Goal: Task Accomplishment & Management: Manage account settings

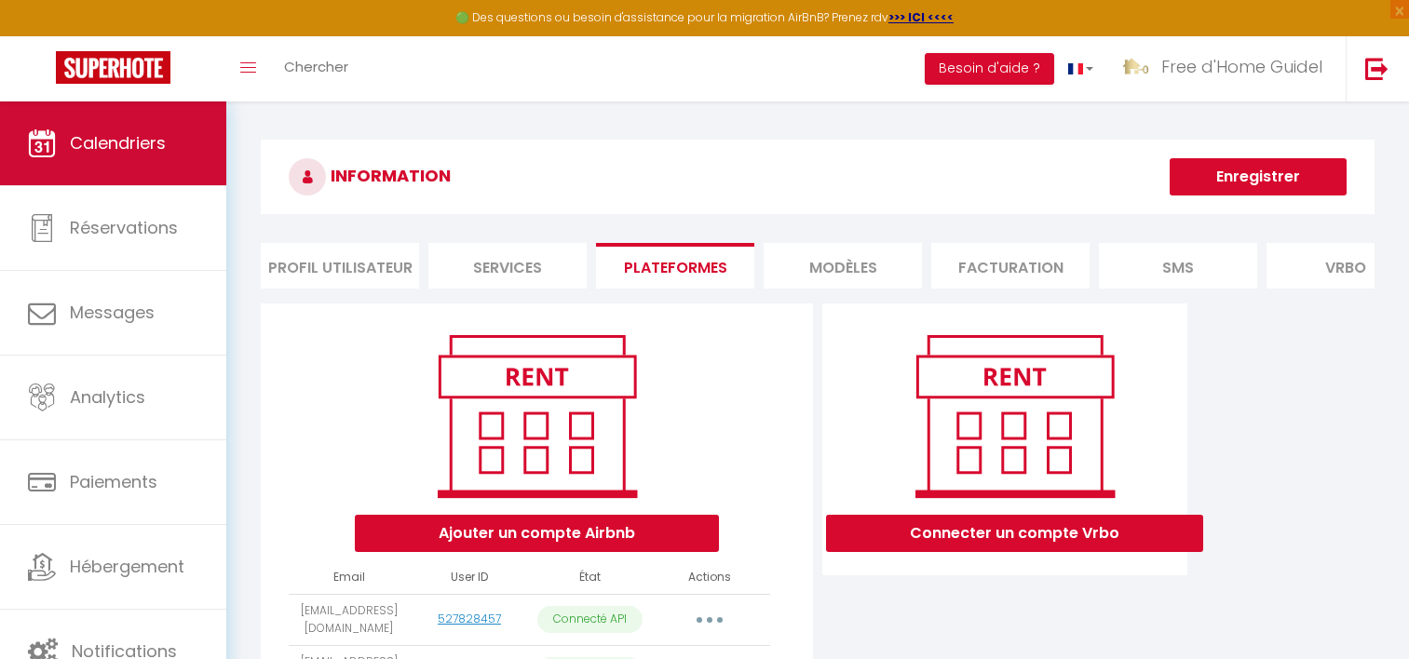
scroll to position [265, 0]
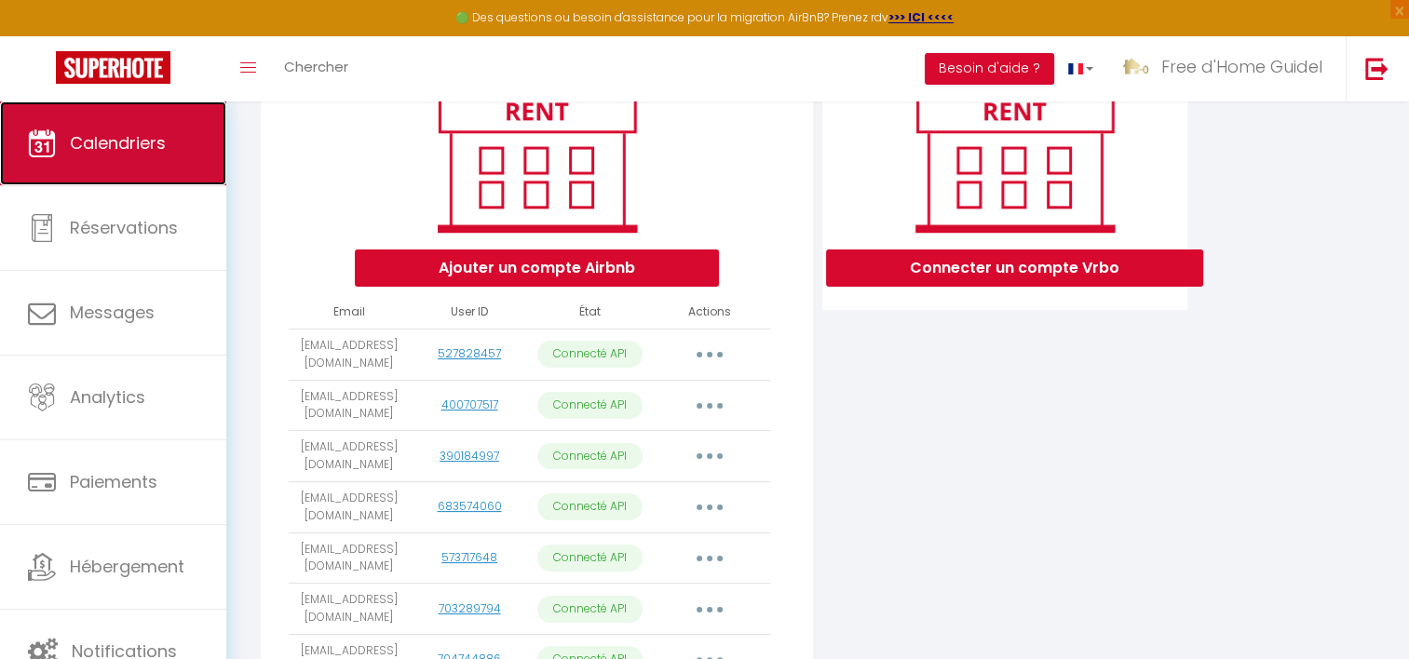
click at [80, 145] on span "Calendriers" at bounding box center [118, 142] width 96 height 23
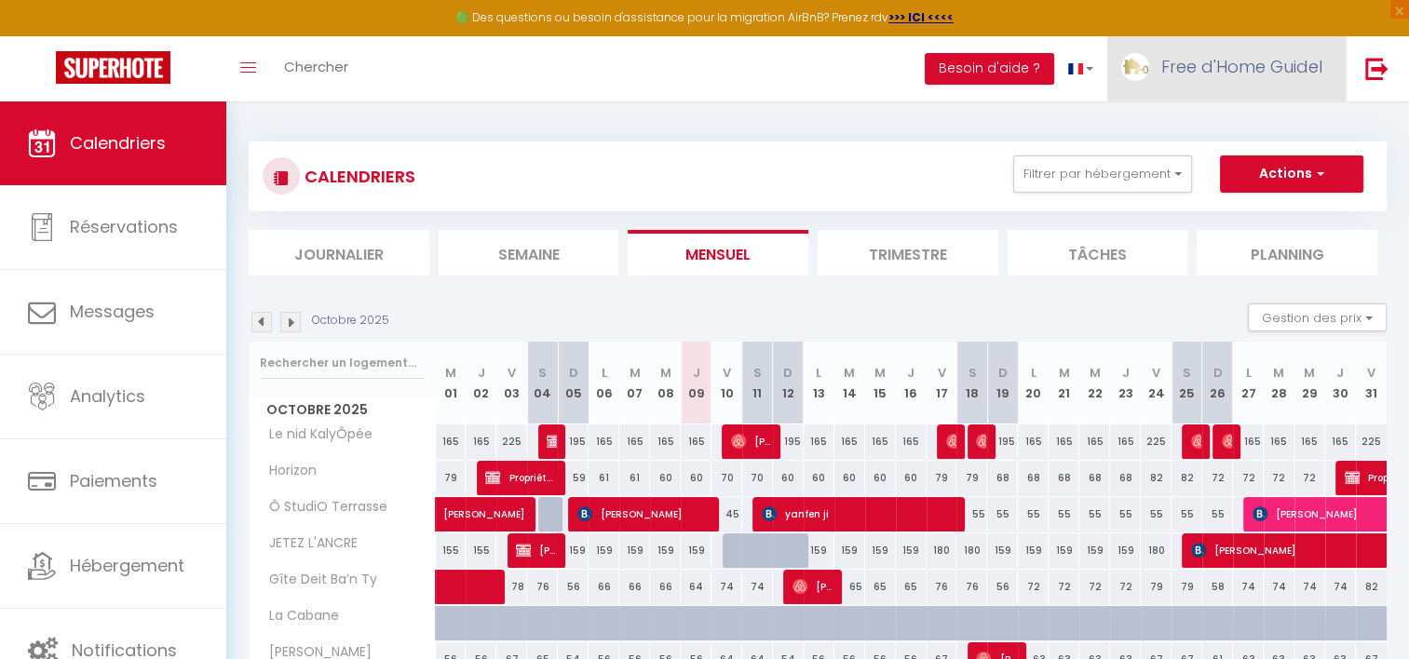
click at [1229, 82] on link "Free d'Home Guidel" at bounding box center [1226, 68] width 238 height 65
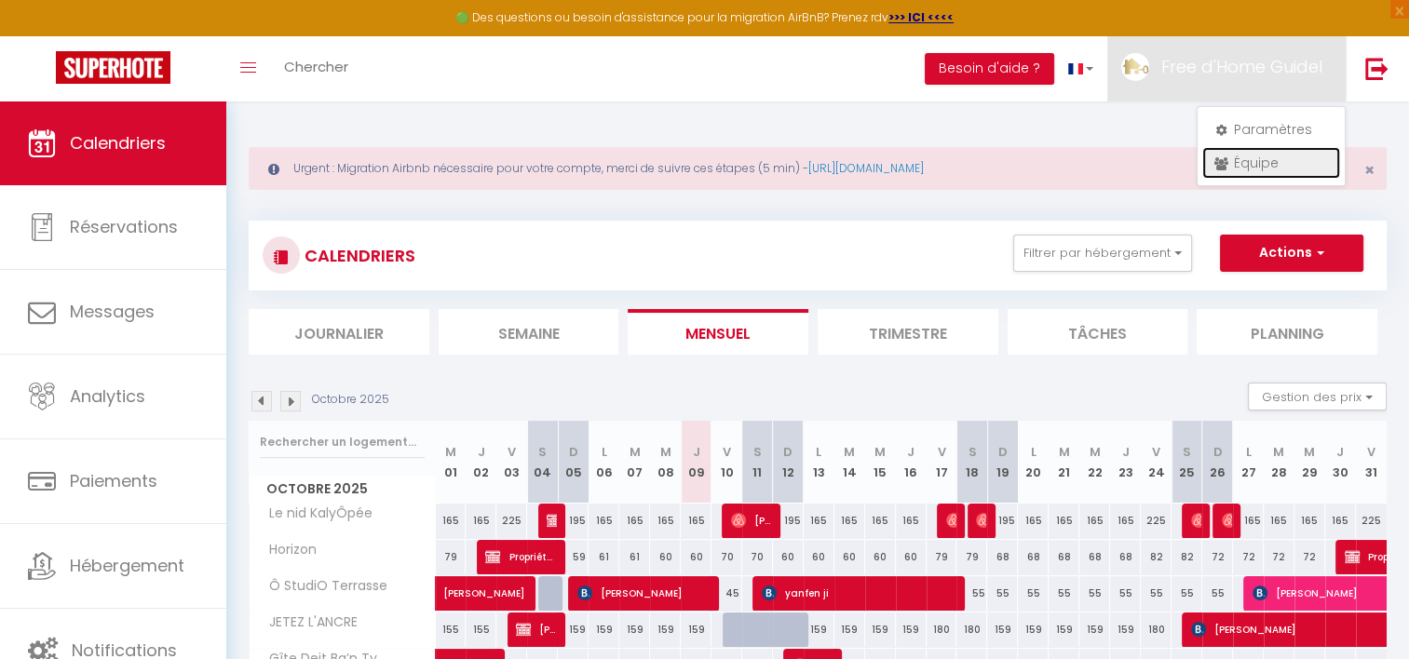
click at [1237, 164] on link "Équipe" at bounding box center [1271, 163] width 138 height 32
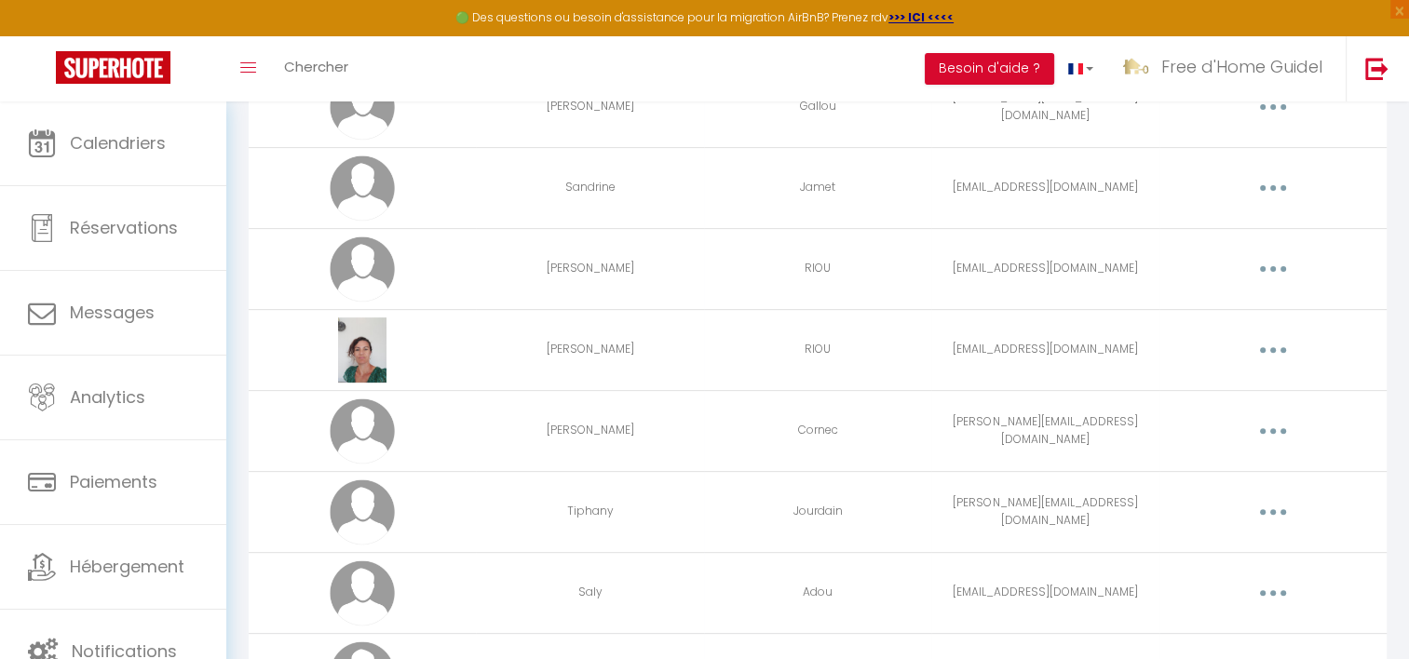
scroll to position [624, 0]
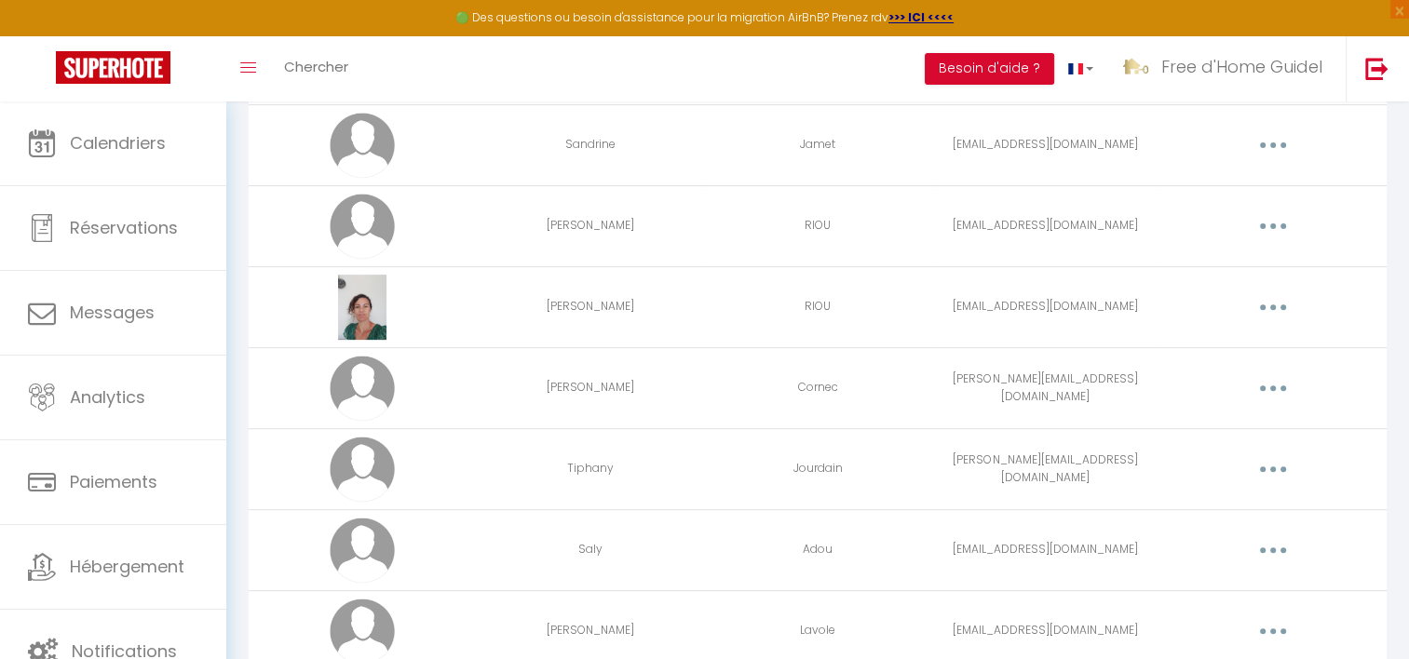
click at [1286, 140] on button "button" at bounding box center [1273, 145] width 52 height 30
click at [1208, 190] on link "Editer" at bounding box center [1225, 188] width 138 height 32
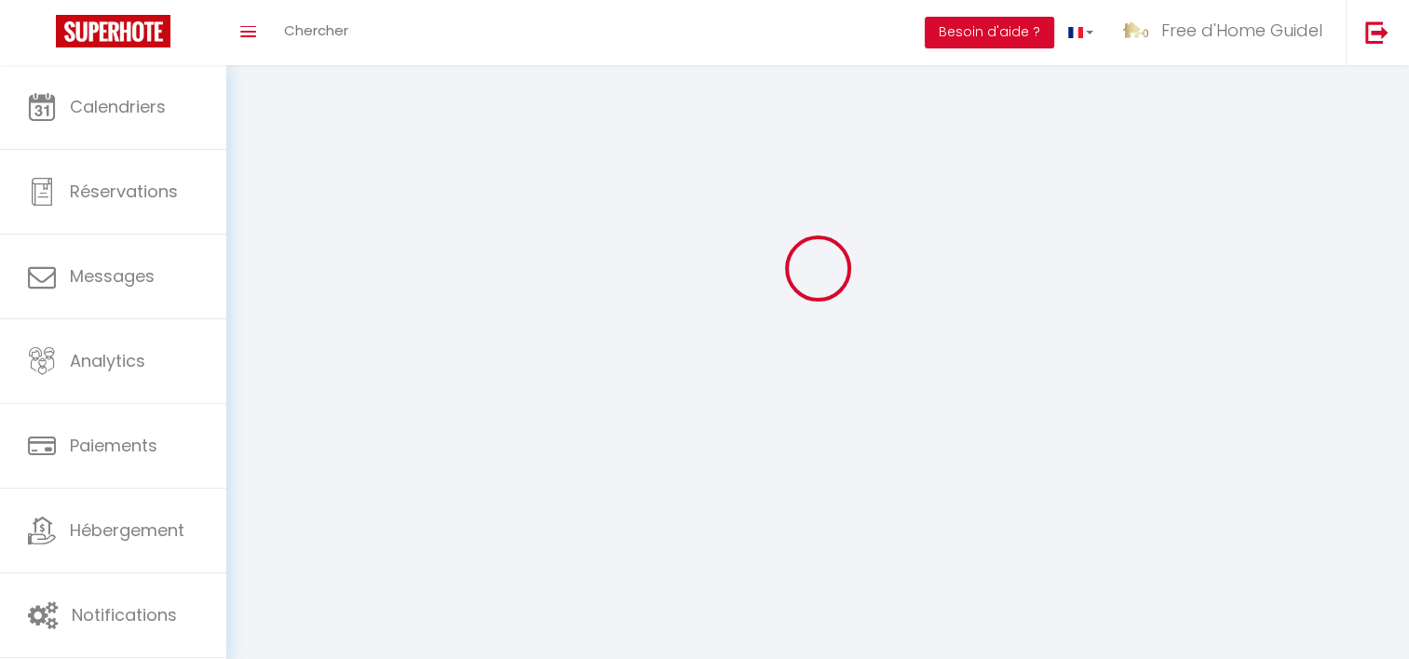
type input "Sandrine"
type input "Jamet"
type input "[EMAIL_ADDRESS][DOMAIN_NAME]"
type textarea "[URL][DOMAIN_NAME]"
checkbox input "false"
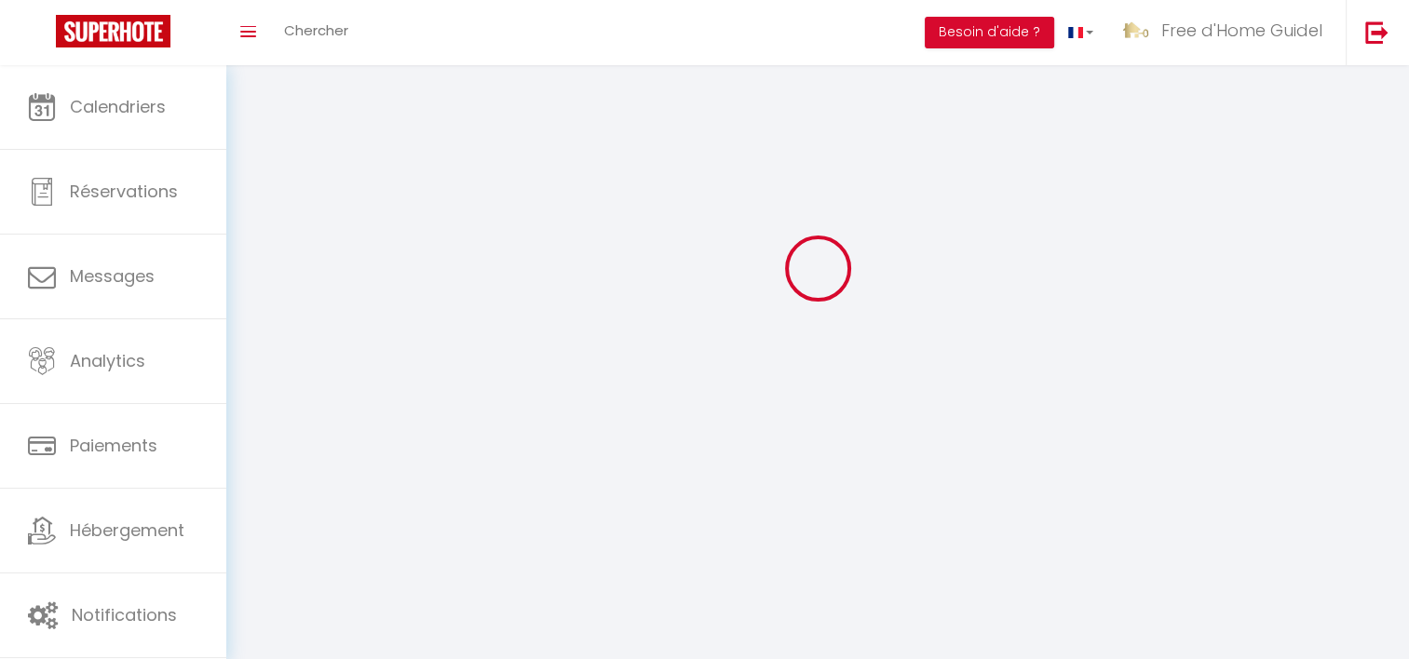
checkbox input "false"
checkbox input "true"
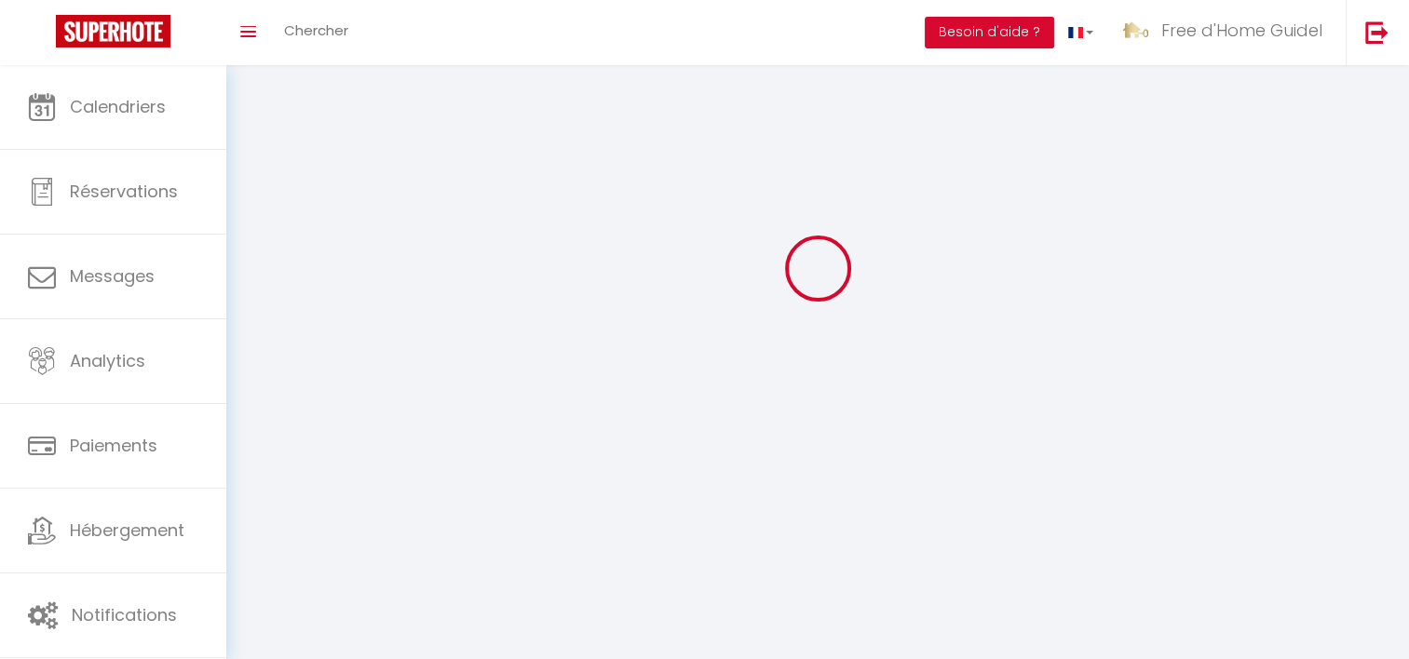
checkbox input "true"
checkbox input "false"
checkbox input "true"
checkbox input "false"
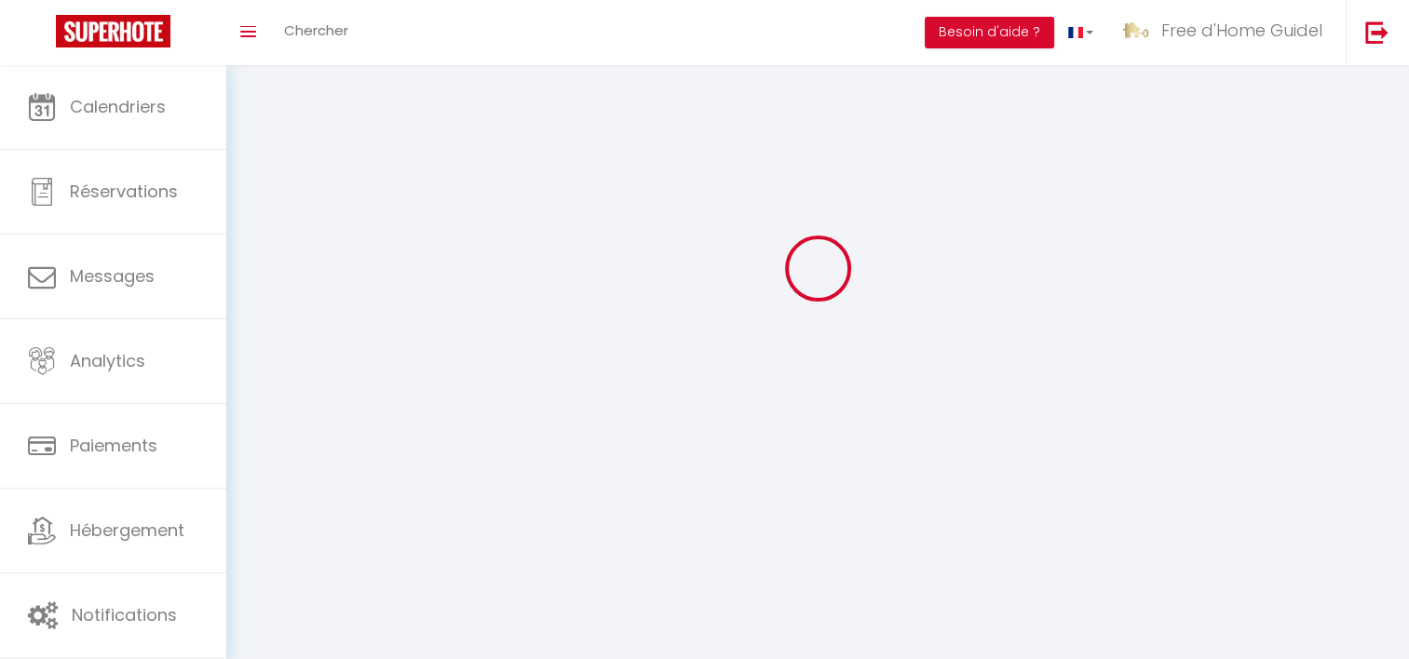
checkbox input "false"
select select
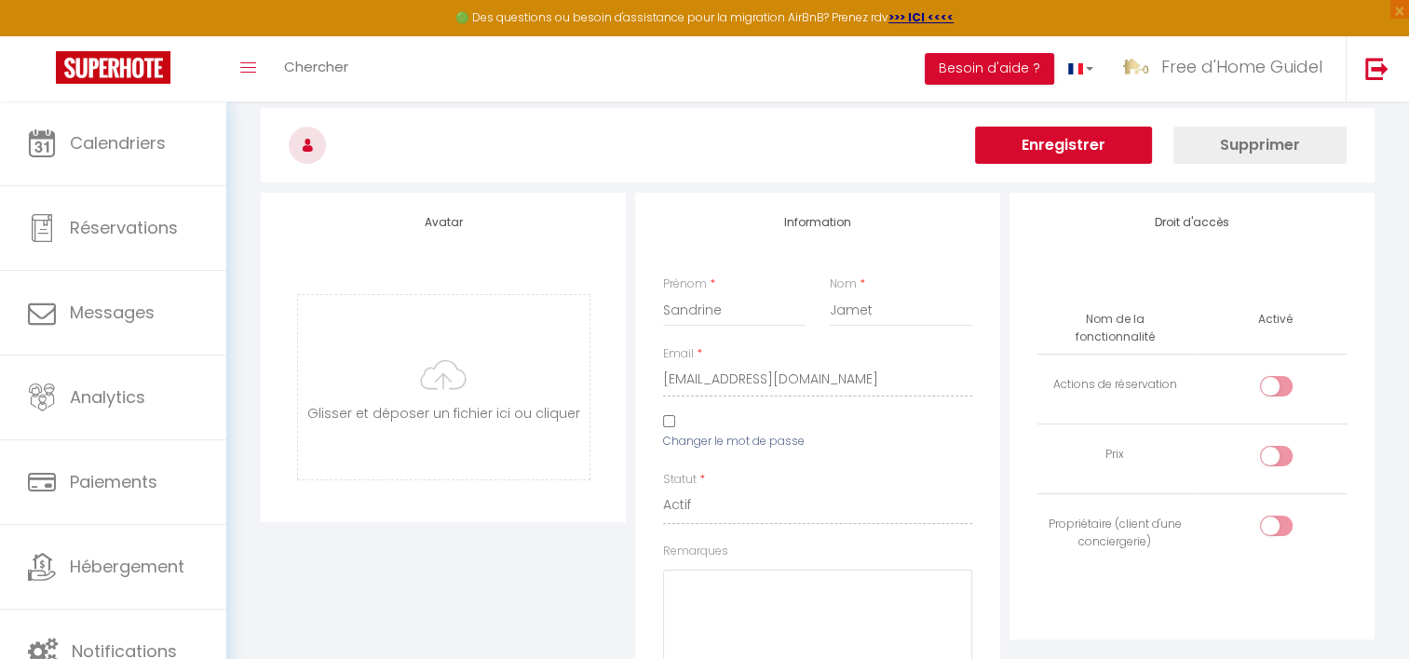
scroll to position [1446, 0]
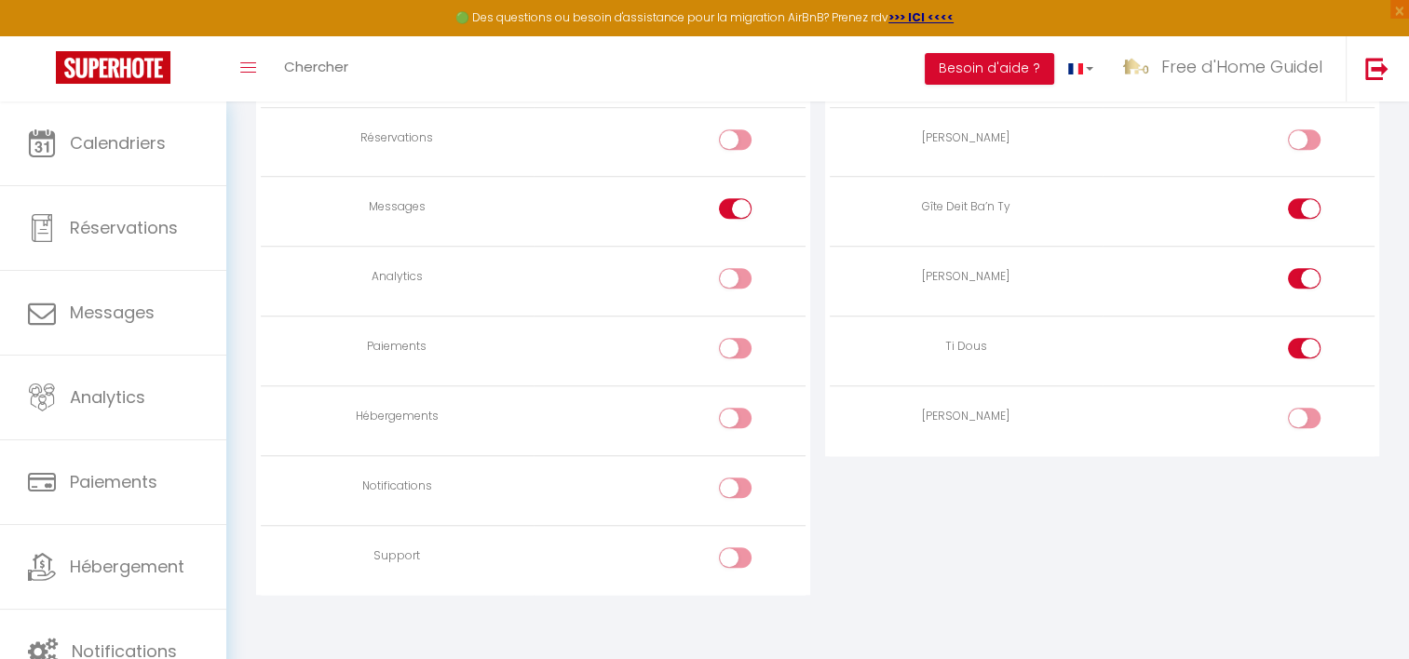
click at [1300, 268] on div at bounding box center [1304, 278] width 33 height 20
click at [1304, 268] on input "checkbox" at bounding box center [1320, 282] width 33 height 28
checkbox input "false"
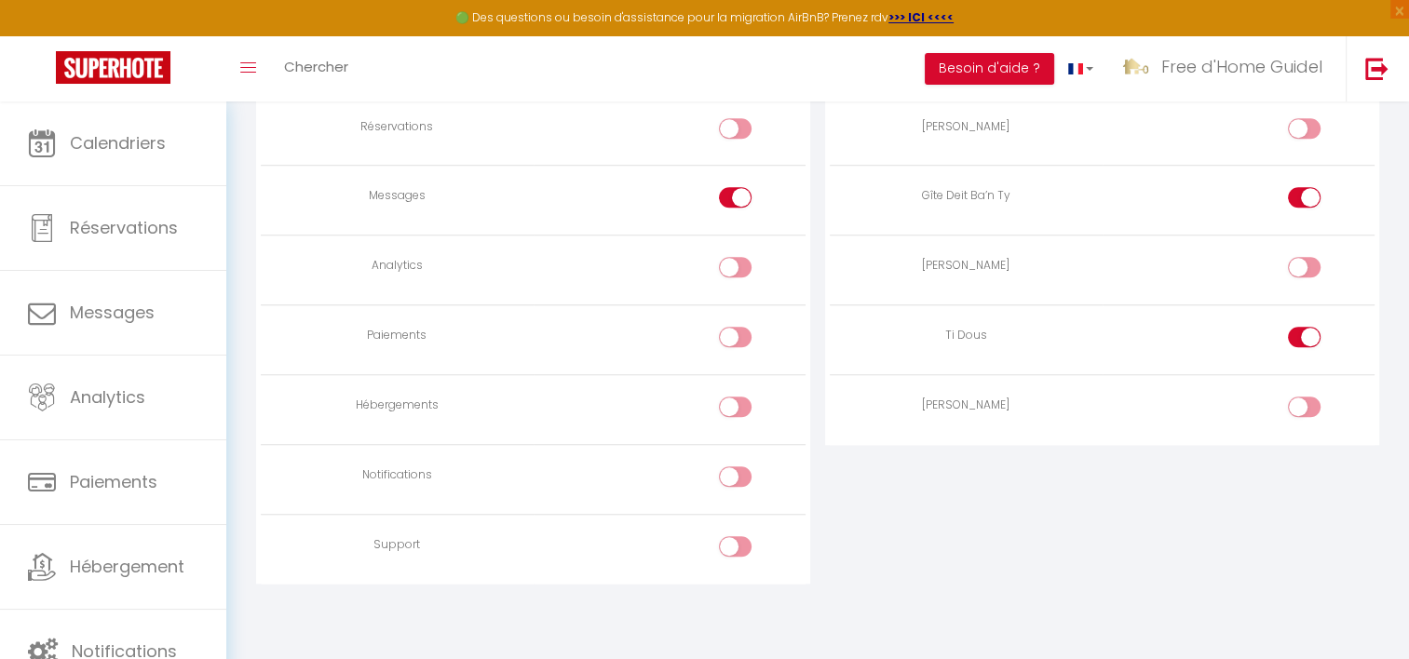
click at [1297, 195] on div at bounding box center [1304, 197] width 33 height 20
click at [1304, 195] on input "checkbox" at bounding box center [1320, 201] width 33 height 28
checkbox input "false"
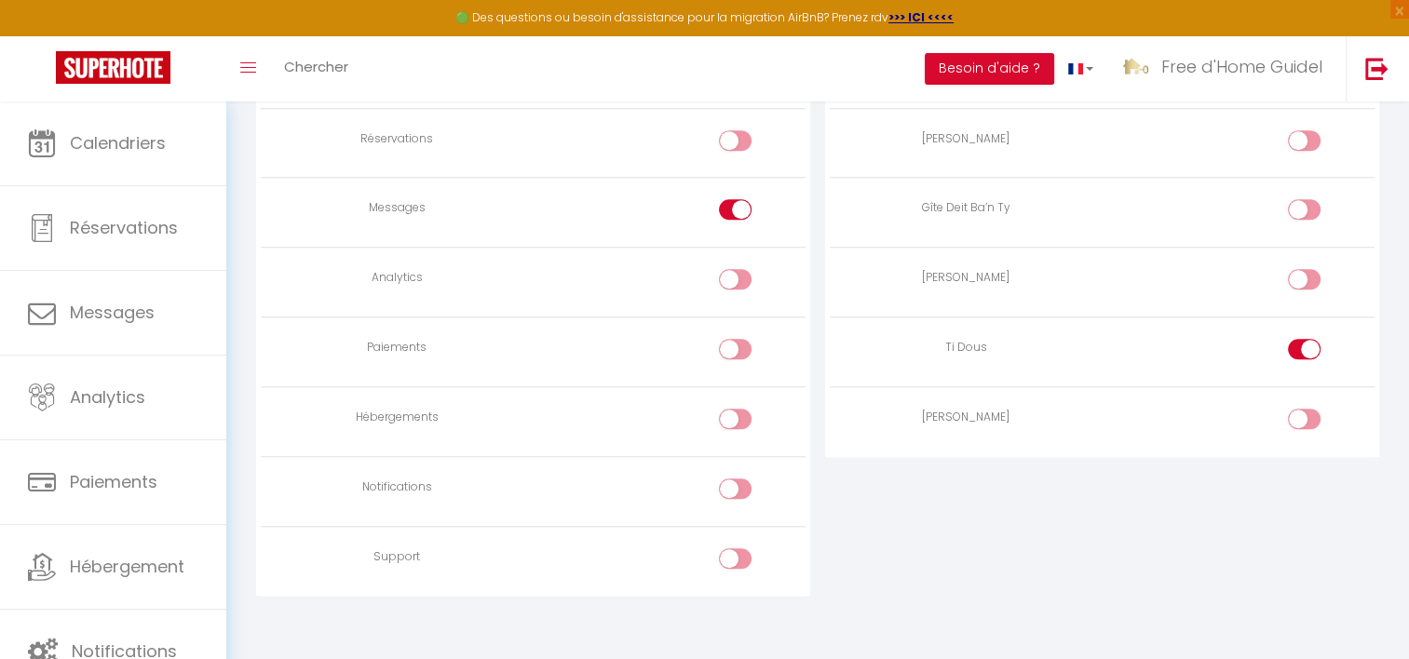
click at [1289, 340] on div at bounding box center [1304, 349] width 33 height 20
click at [1304, 340] on input "checkbox" at bounding box center [1320, 353] width 33 height 28
checkbox input "false"
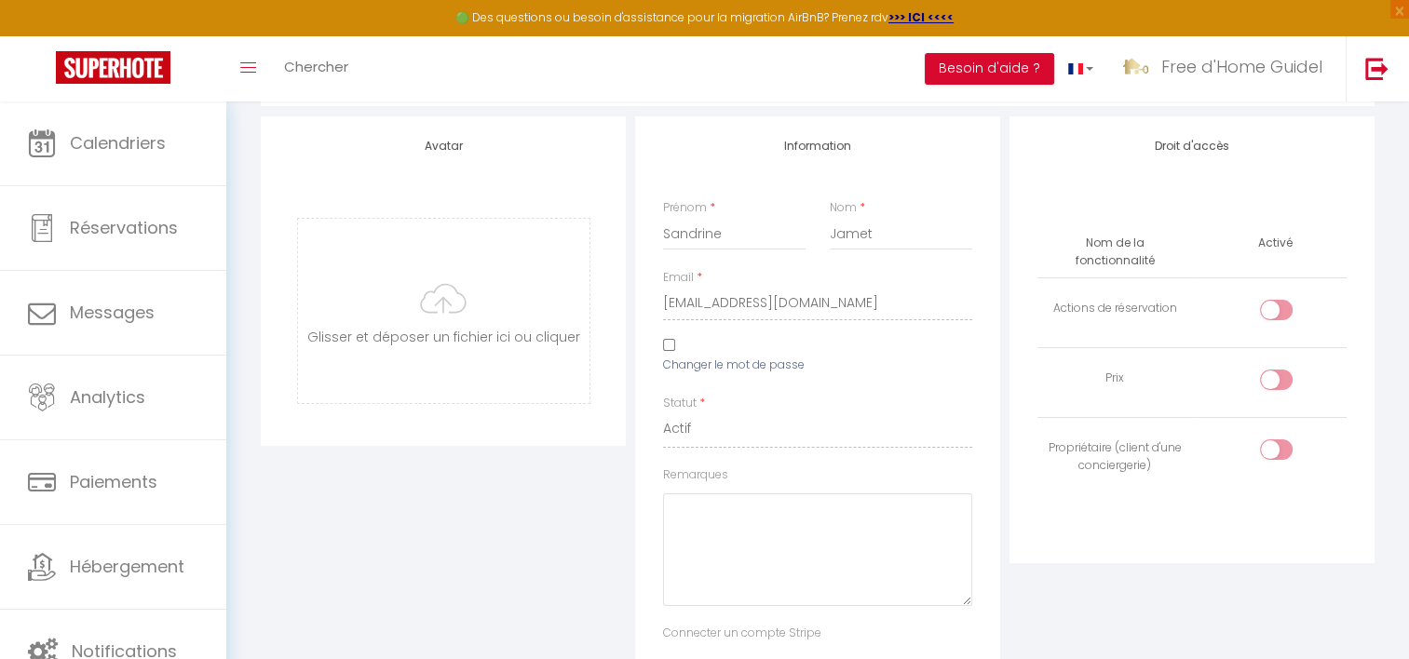
scroll to position [34, 0]
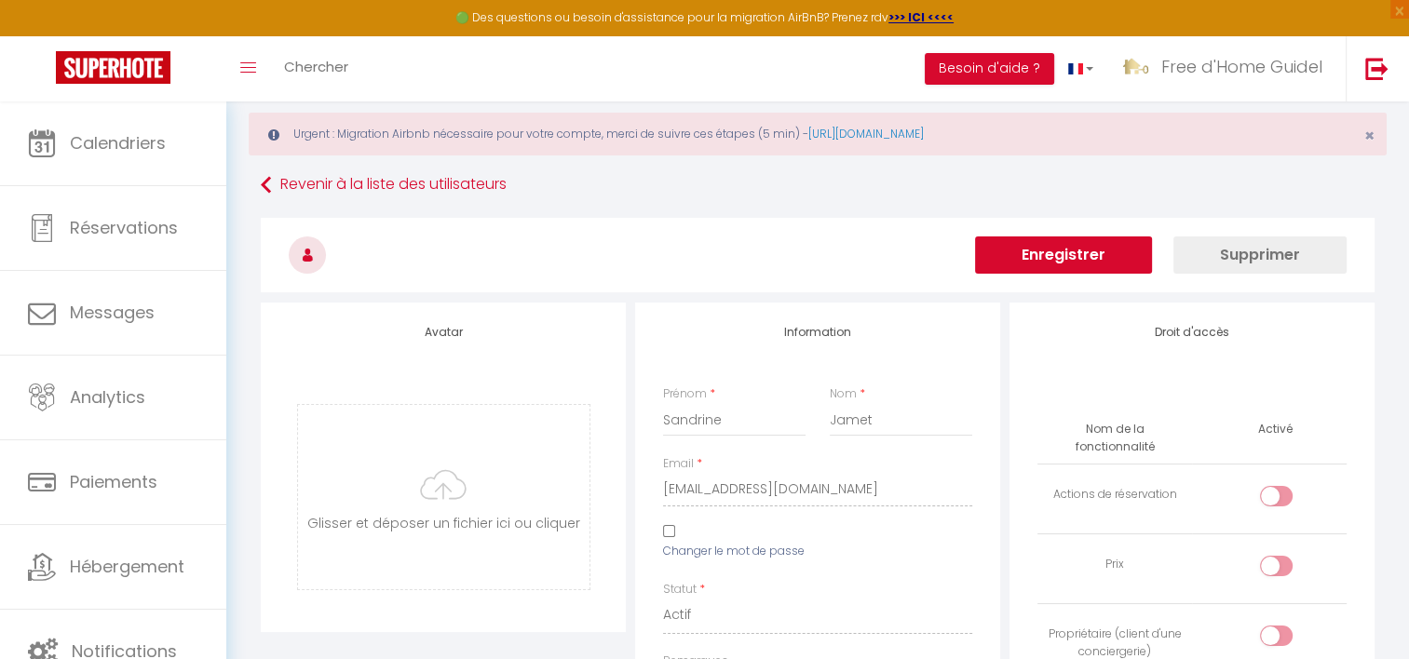
click at [1053, 264] on button "Enregistrer" at bounding box center [1063, 255] width 177 height 37
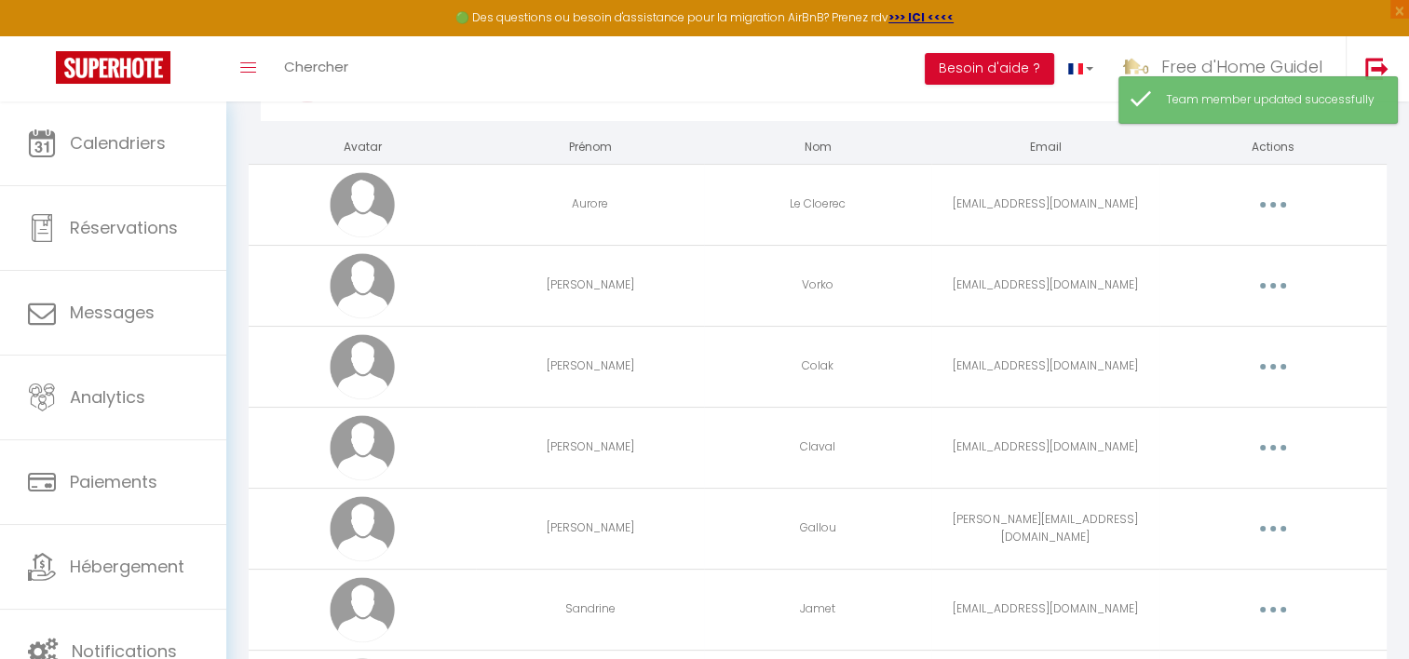
scroll to position [186, 0]
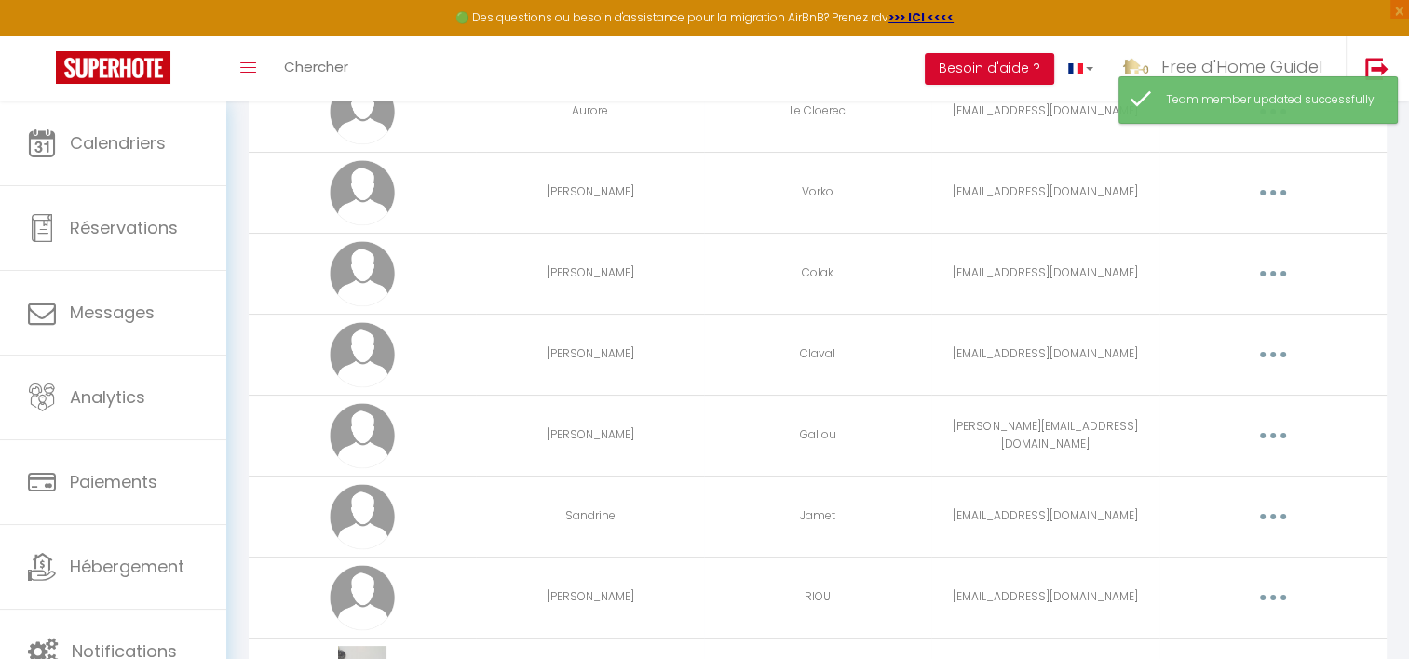
click at [1265, 518] on button "button" at bounding box center [1273, 517] width 52 height 30
click at [1197, 554] on link "Editer" at bounding box center [1225, 561] width 138 height 32
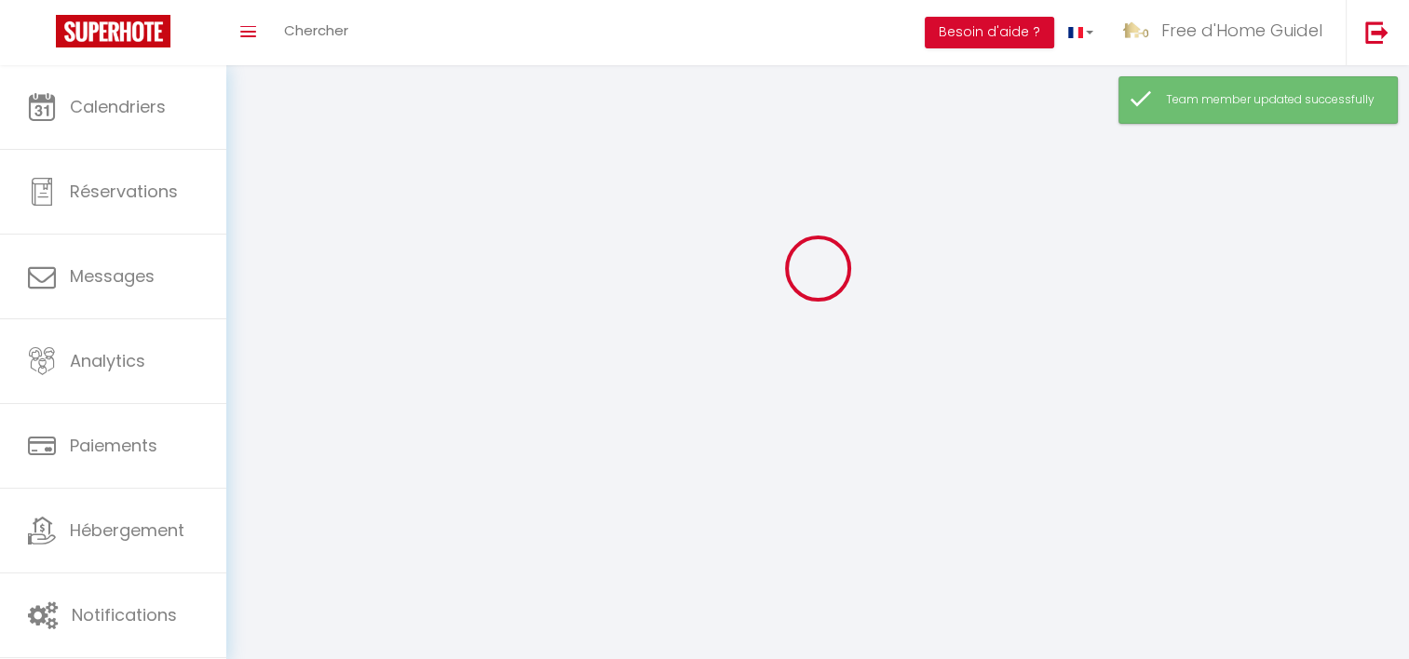
type input "[EMAIL_ADDRESS][DOMAIN_NAME]"
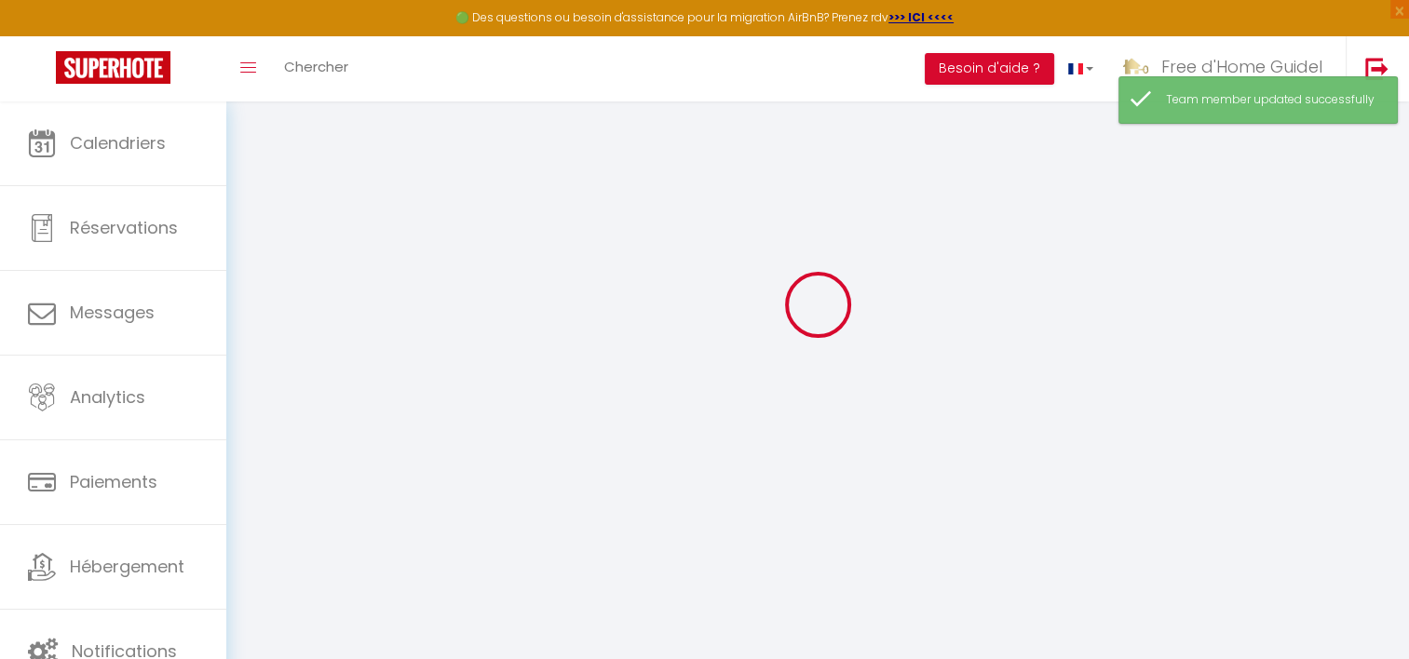
type input "Sandrine"
type input "Jamet"
type input "[EMAIL_ADDRESS][DOMAIN_NAME]"
type textarea "[URL][DOMAIN_NAME]"
checkbox input "false"
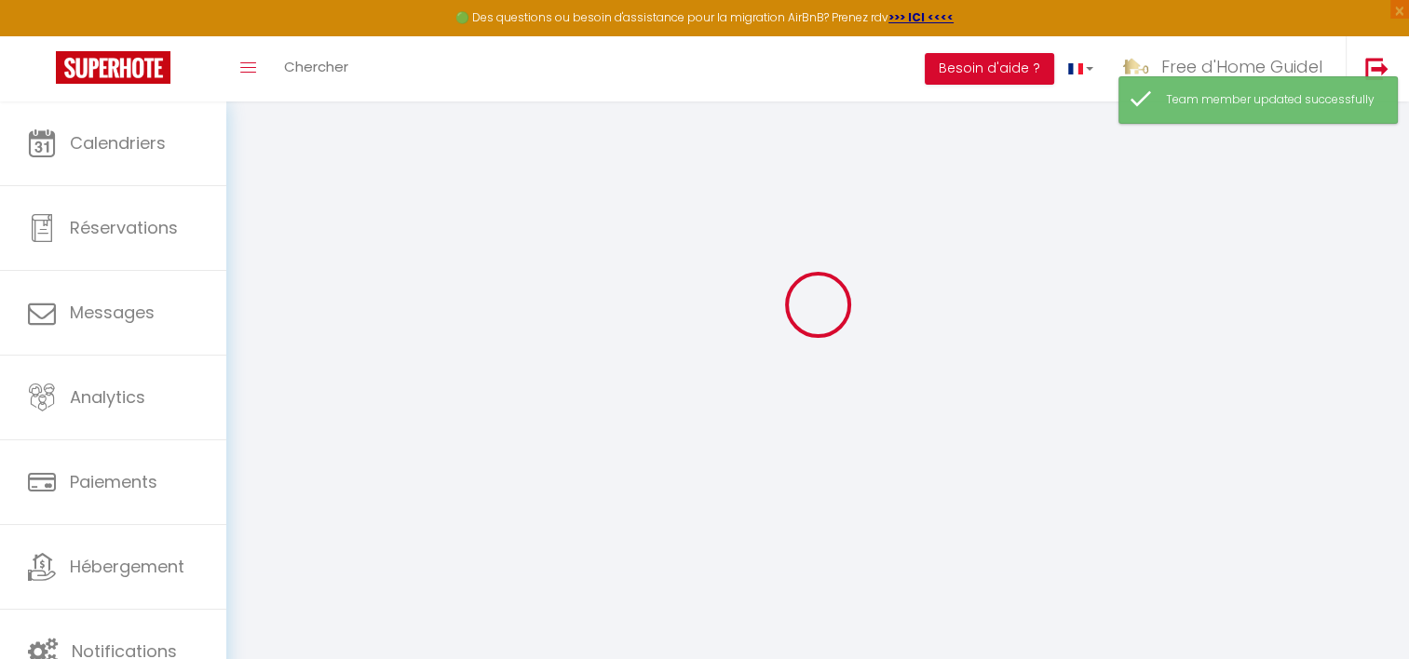
checkbox input "false"
checkbox input "true"
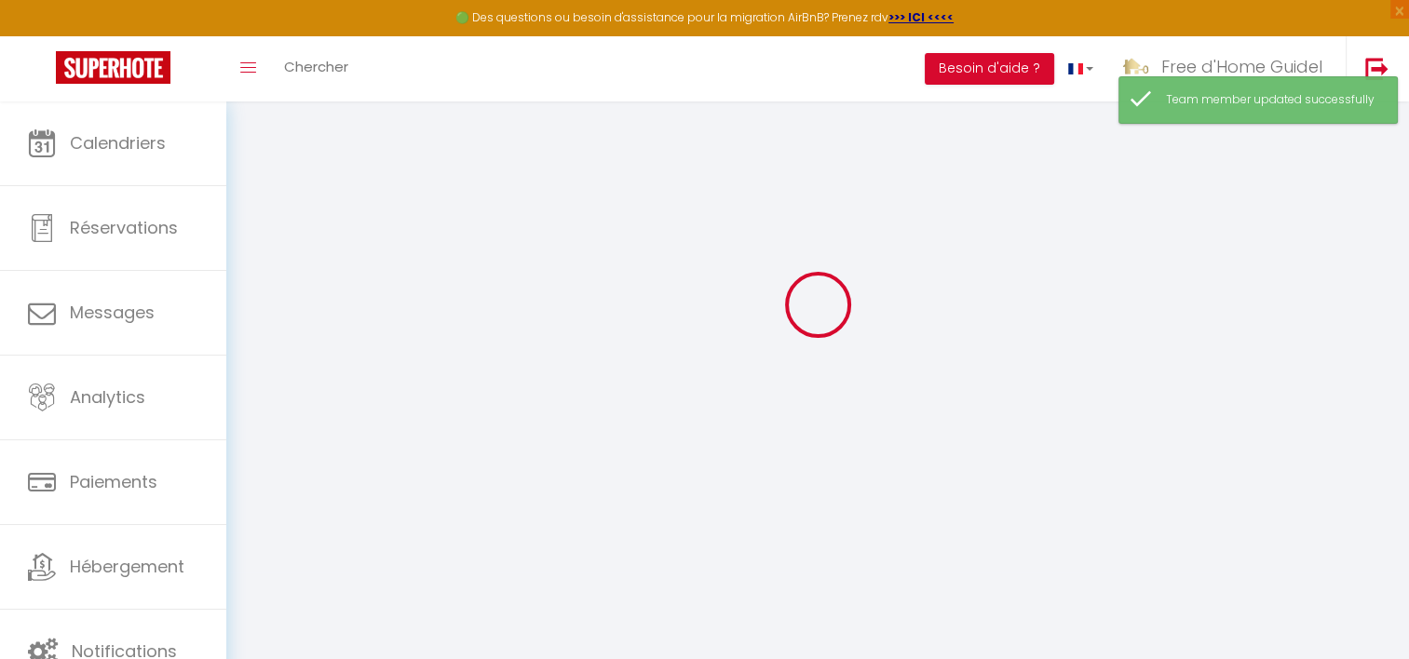
checkbox input "true"
checkbox input "false"
checkbox input "true"
checkbox input "false"
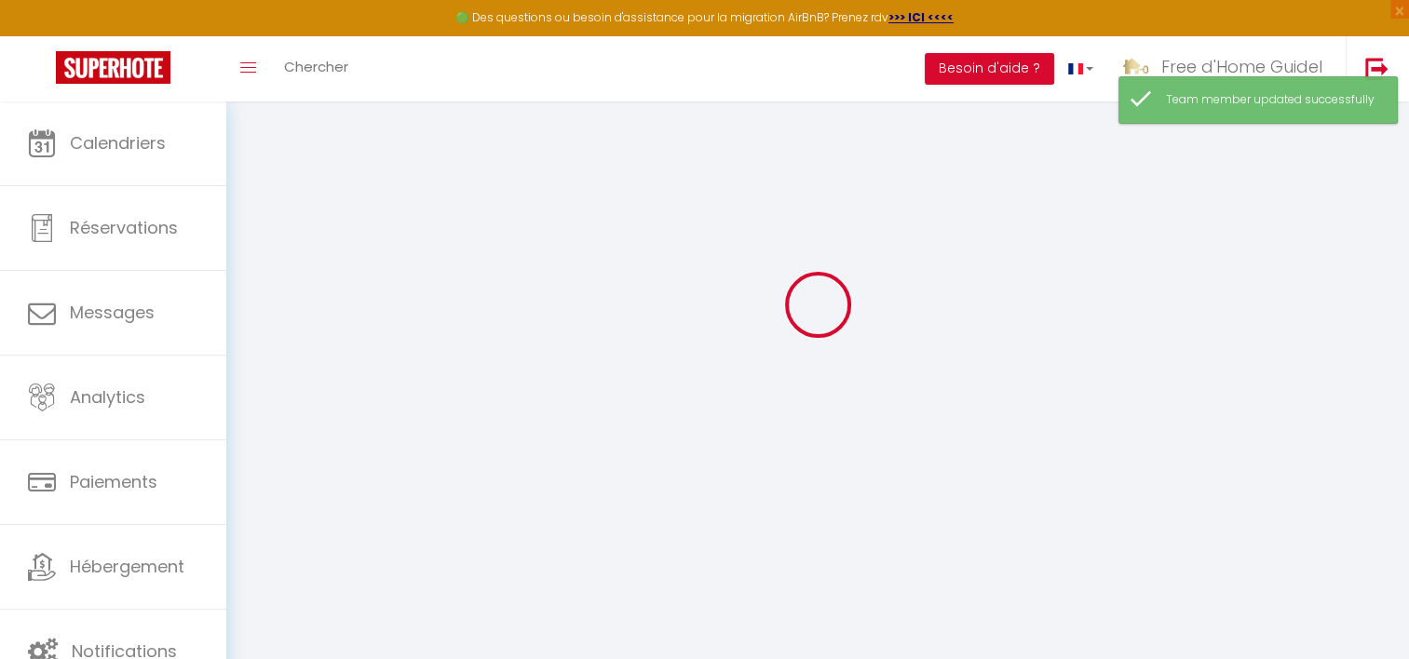
checkbox input "false"
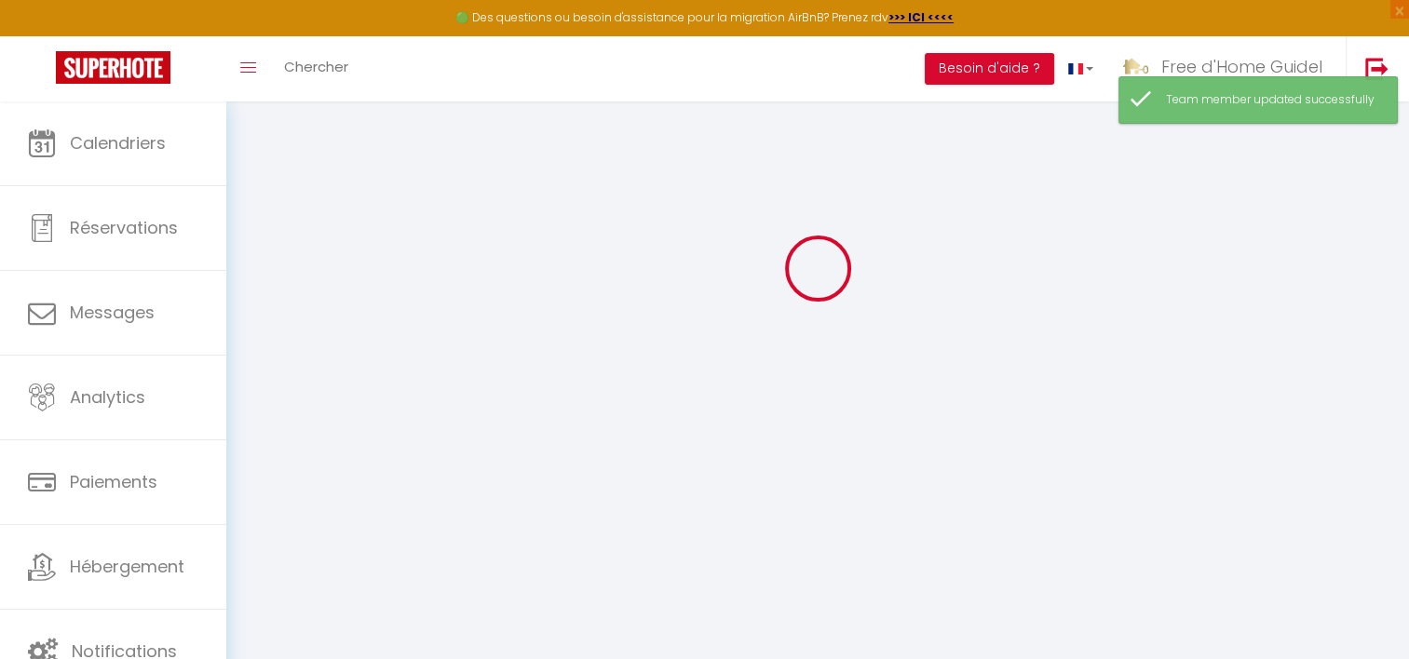
select select
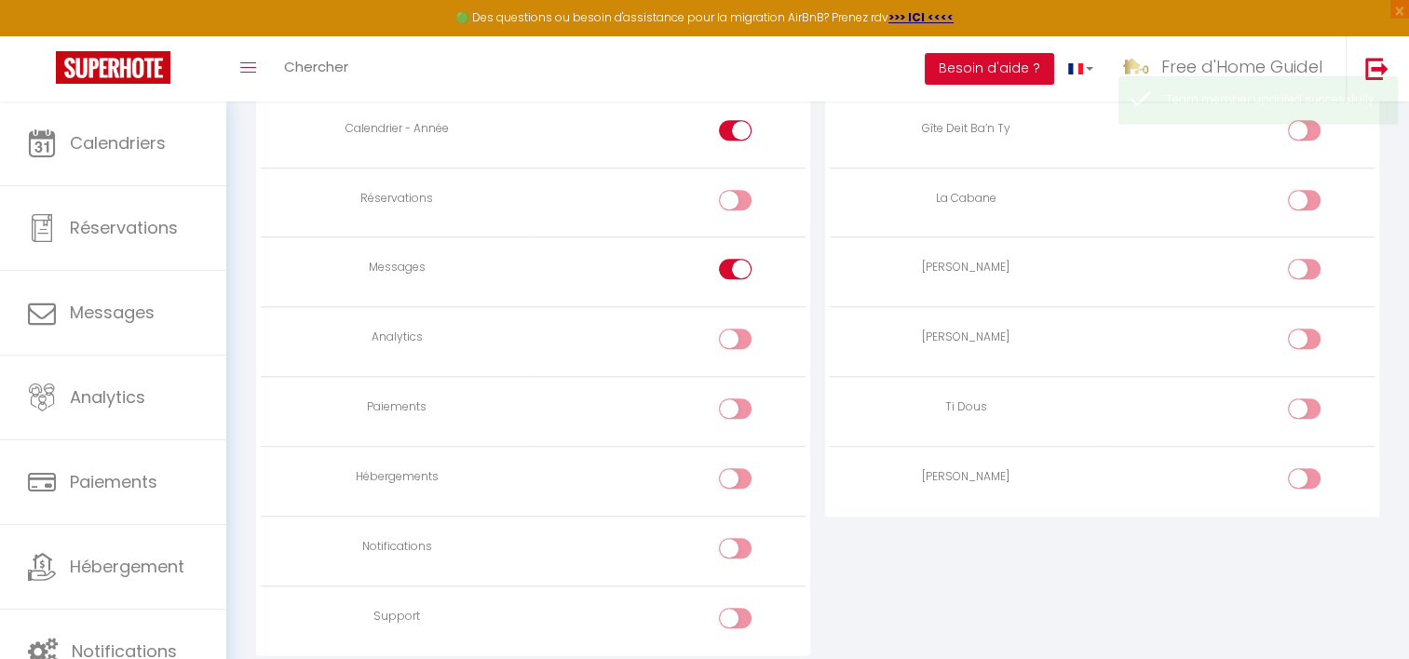
scroll to position [1353, 0]
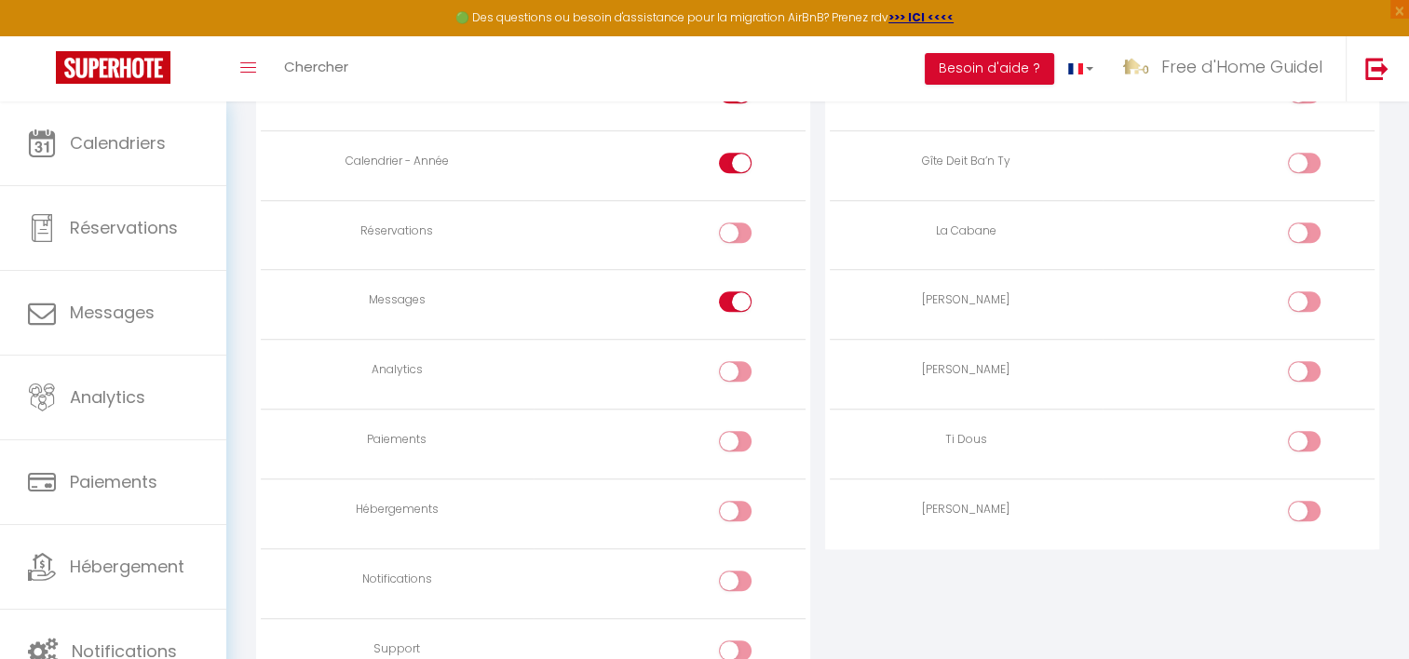
click at [724, 294] on div at bounding box center [735, 301] width 33 height 20
click at [735, 294] on input "checkbox" at bounding box center [751, 305] width 33 height 28
checkbox input "false"
click at [730, 163] on div at bounding box center [735, 163] width 33 height 20
click at [735, 163] on input "checkbox" at bounding box center [751, 167] width 33 height 28
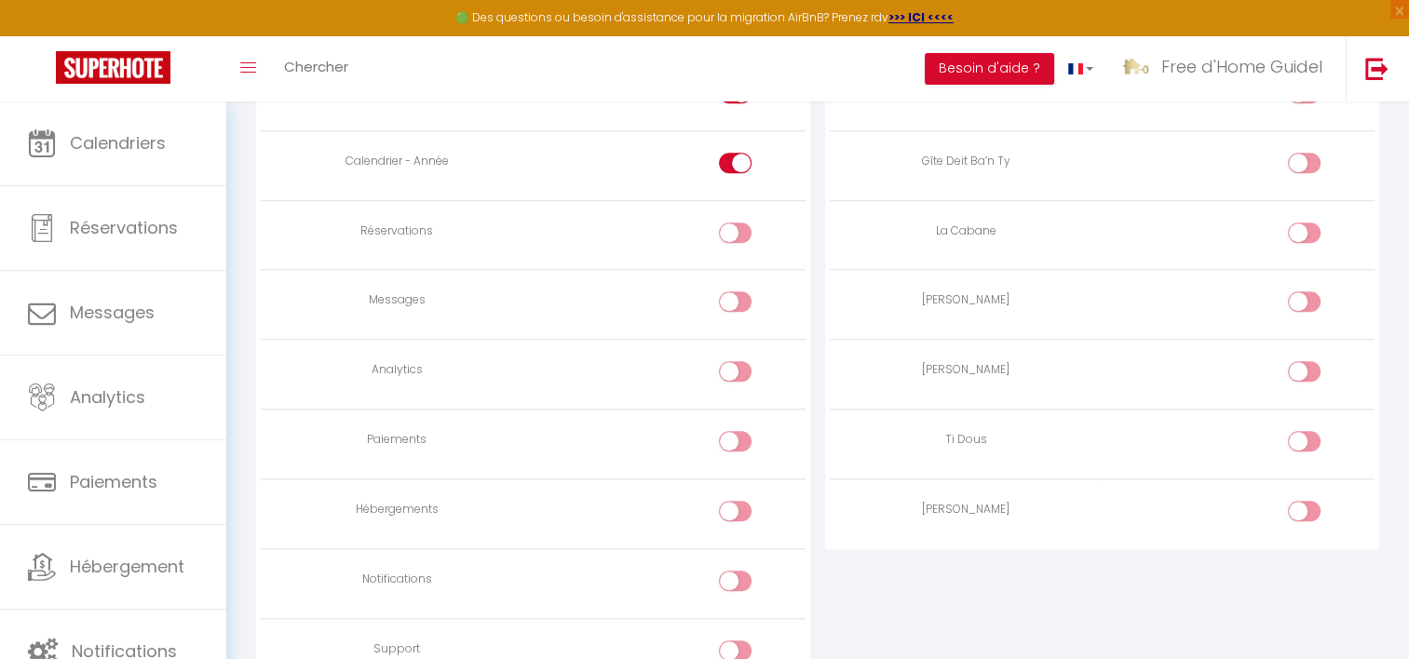
checkbox input "false"
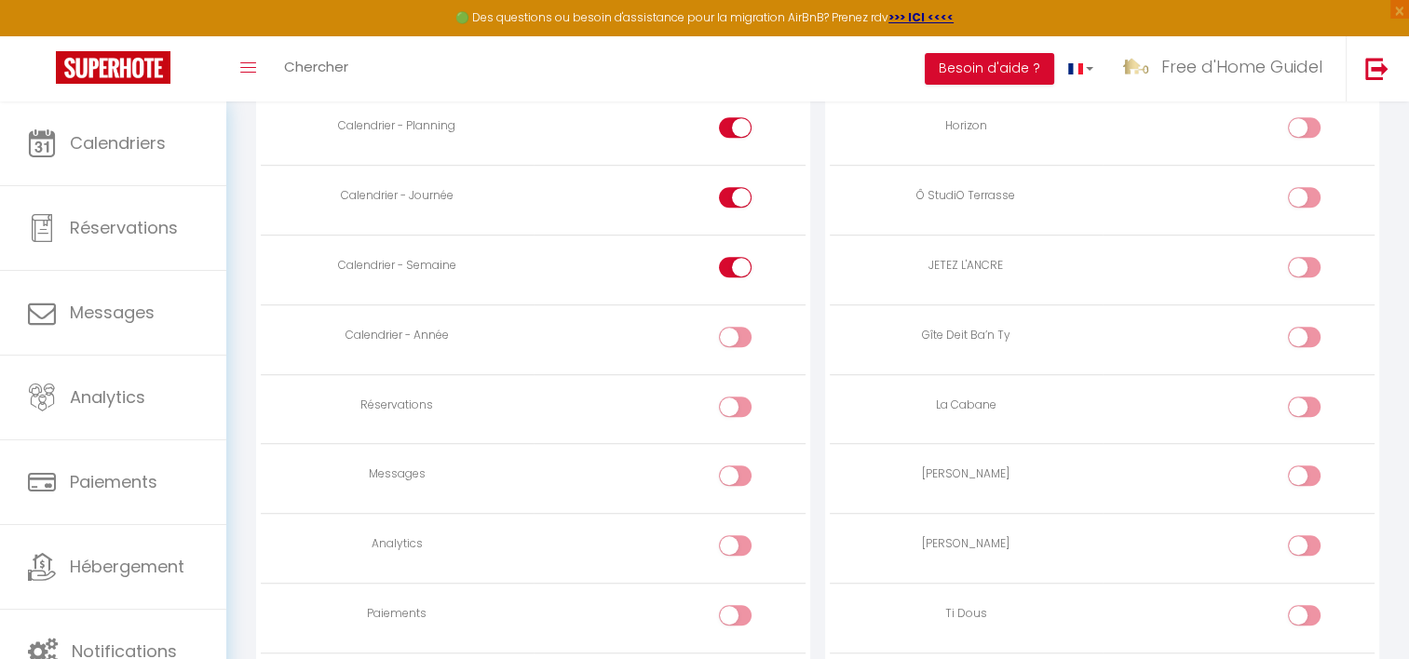
scroll to position [1167, 0]
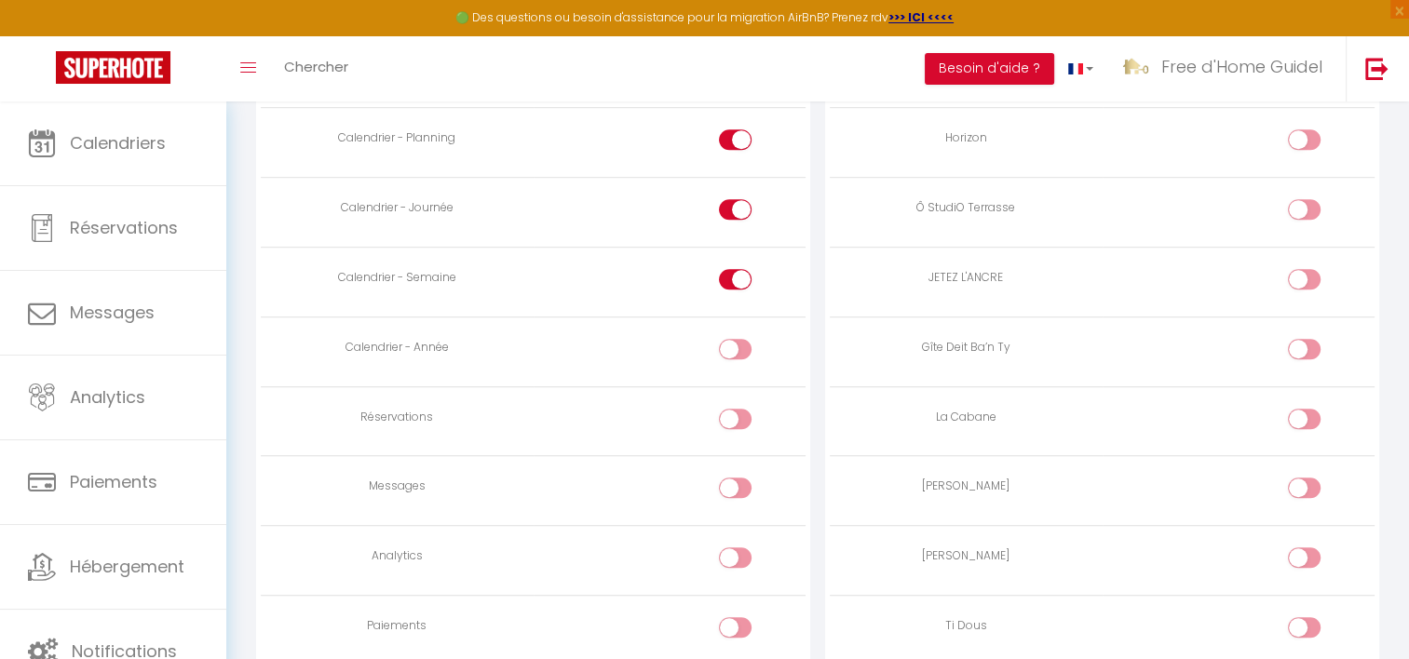
click at [726, 272] on div at bounding box center [735, 279] width 33 height 20
click at [735, 272] on input "checkbox" at bounding box center [751, 283] width 33 height 28
checkbox input "false"
click at [727, 208] on div at bounding box center [735, 209] width 33 height 20
click at [735, 208] on input "checkbox" at bounding box center [751, 213] width 33 height 28
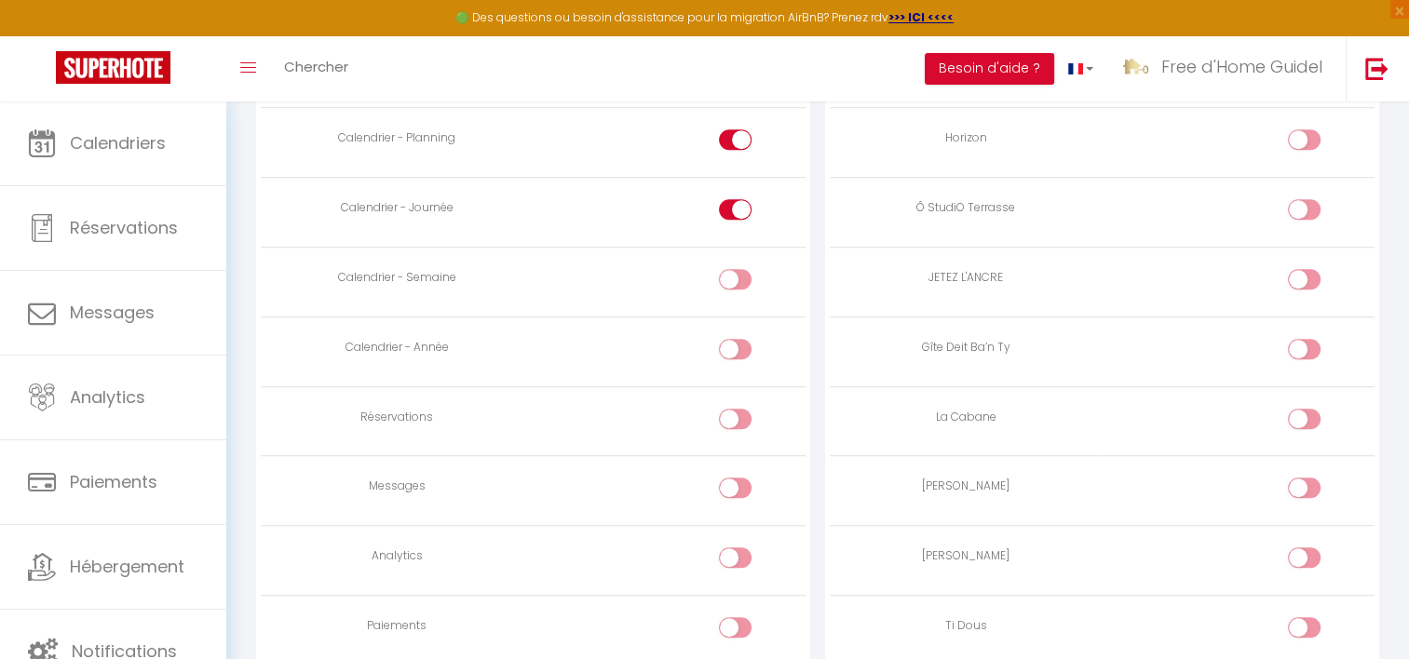
checkbox input "false"
click at [720, 142] on div at bounding box center [735, 139] width 33 height 20
click at [735, 142] on input "checkbox" at bounding box center [751, 143] width 33 height 28
checkbox input "false"
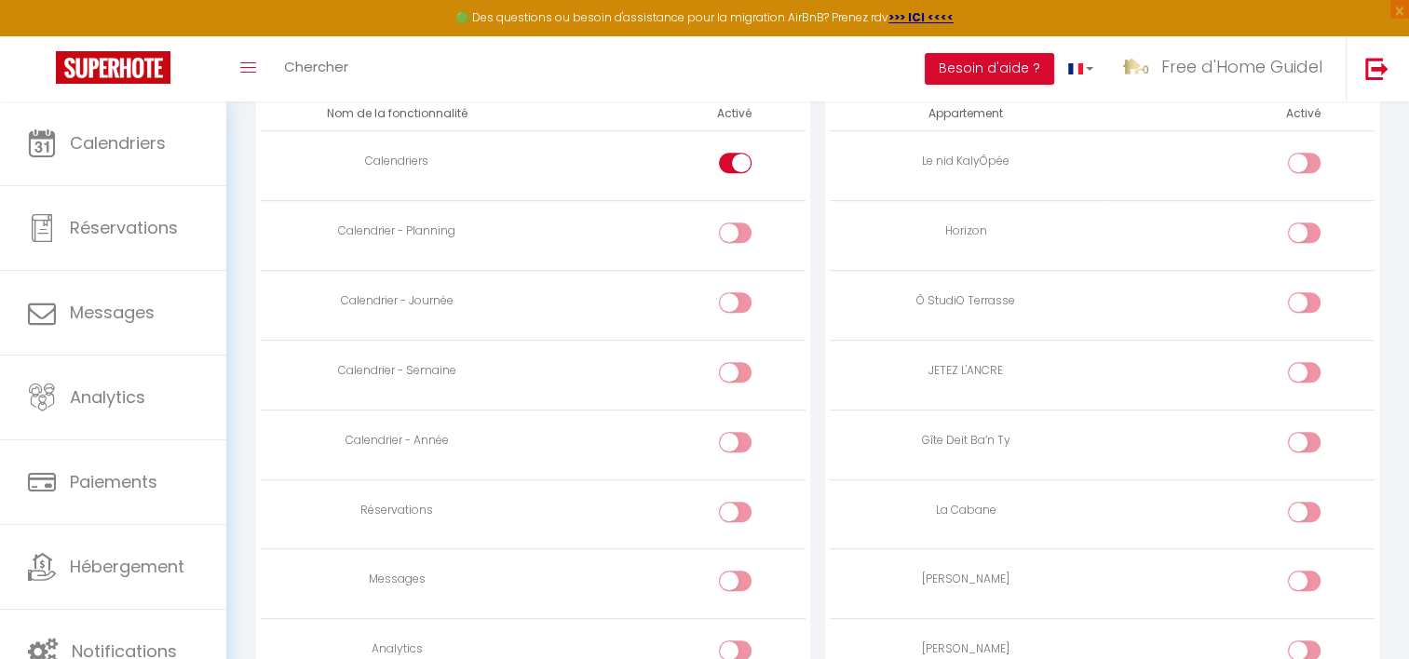
scroll to position [981, 0]
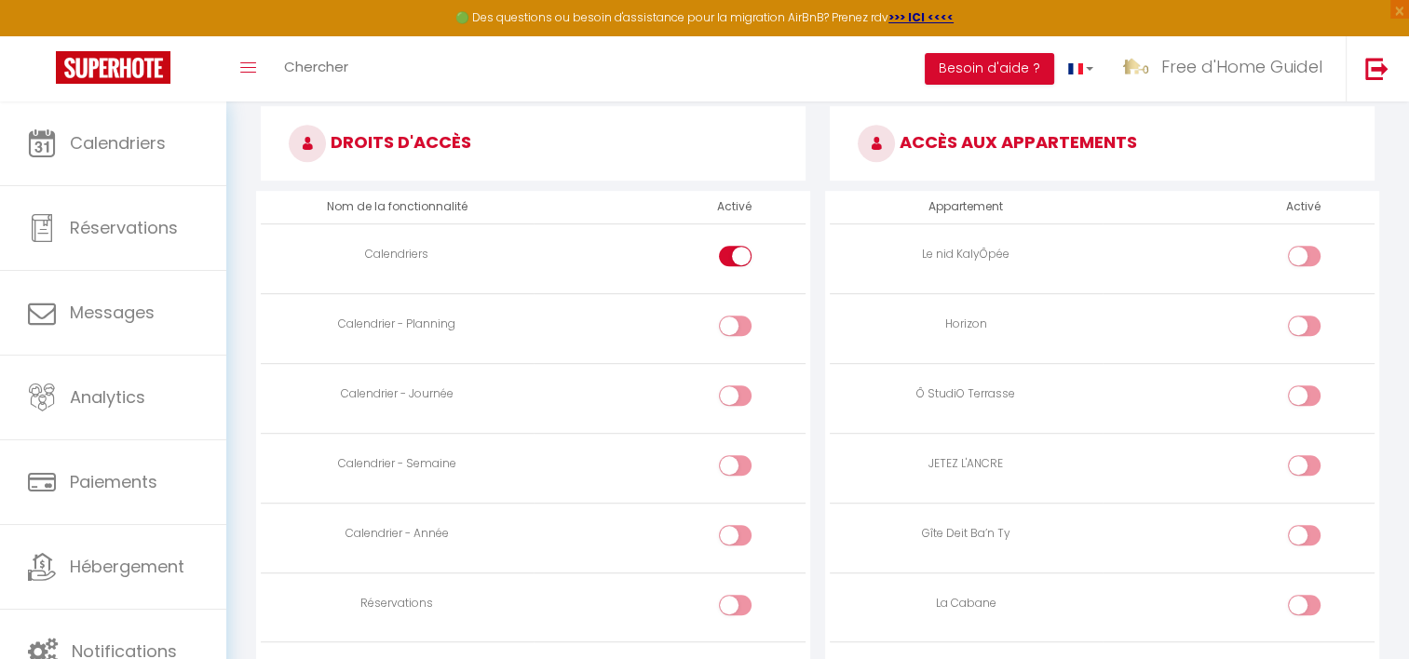
click at [726, 261] on div at bounding box center [735, 256] width 33 height 20
click at [735, 261] on input "checkbox" at bounding box center [751, 260] width 33 height 28
checkbox input "false"
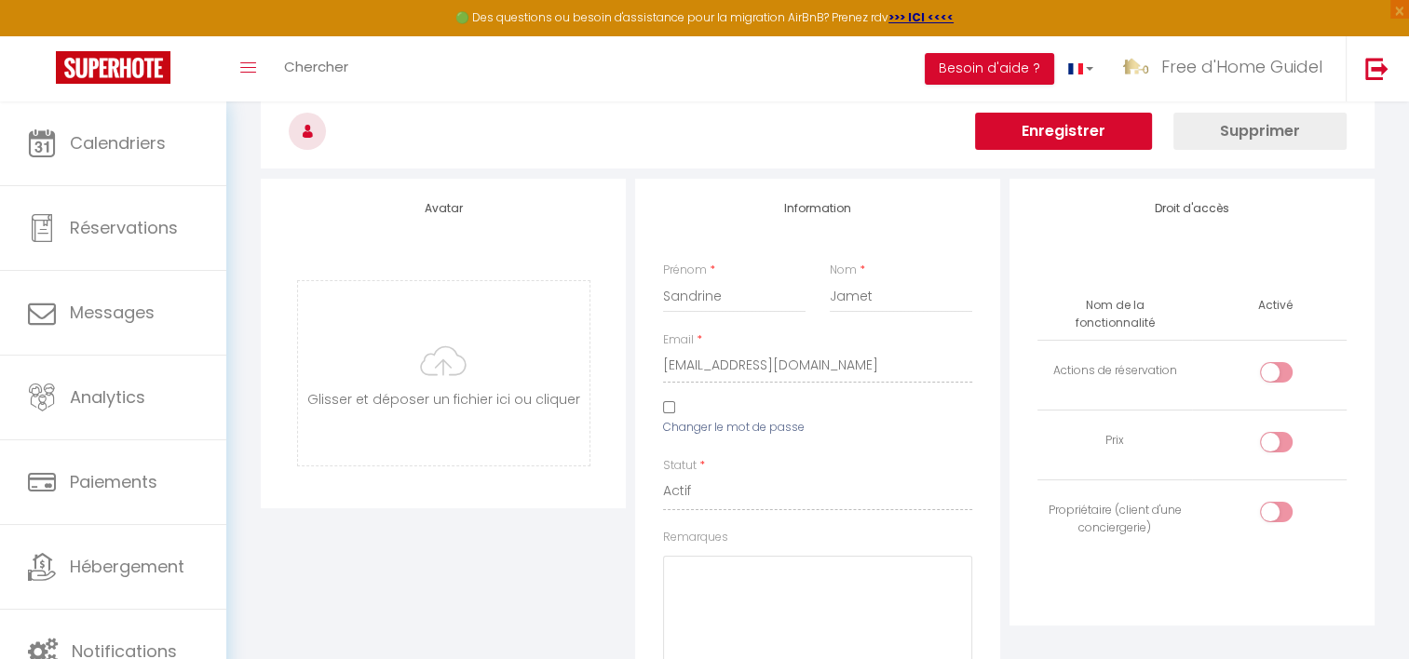
scroll to position [0, 0]
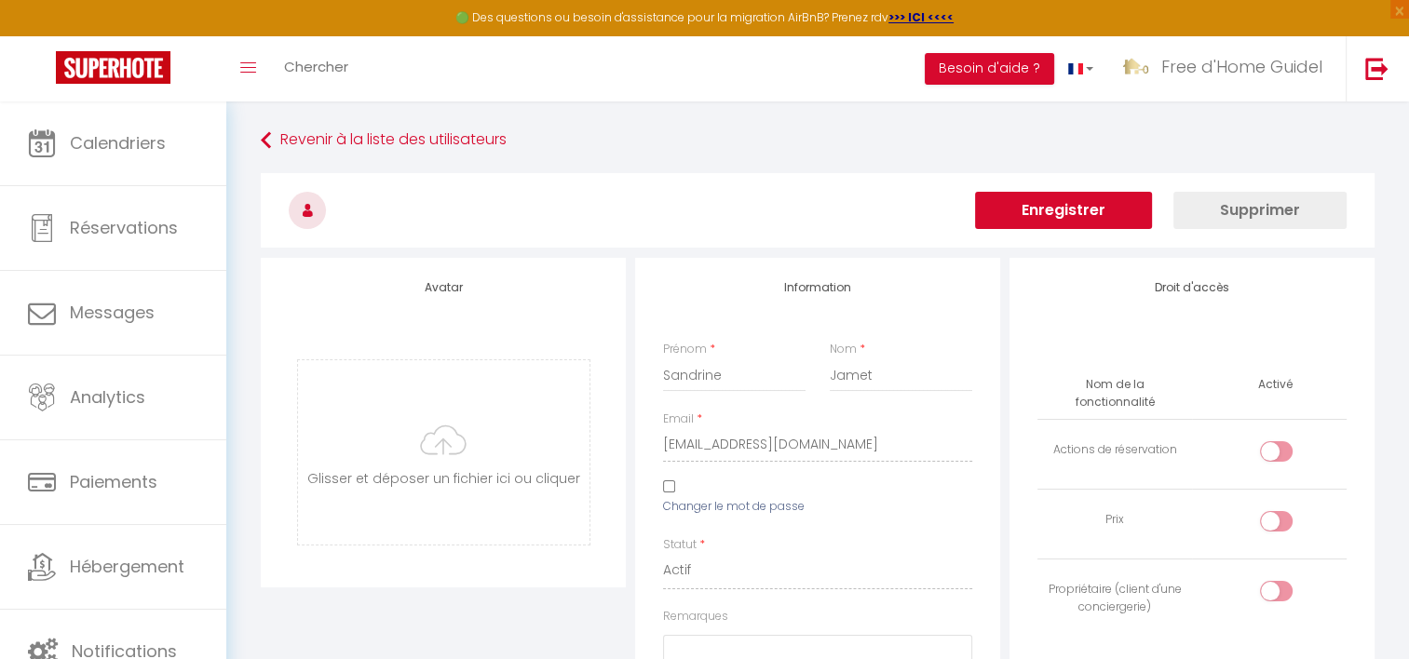
click at [1037, 220] on button "Enregistrer" at bounding box center [1063, 210] width 177 height 37
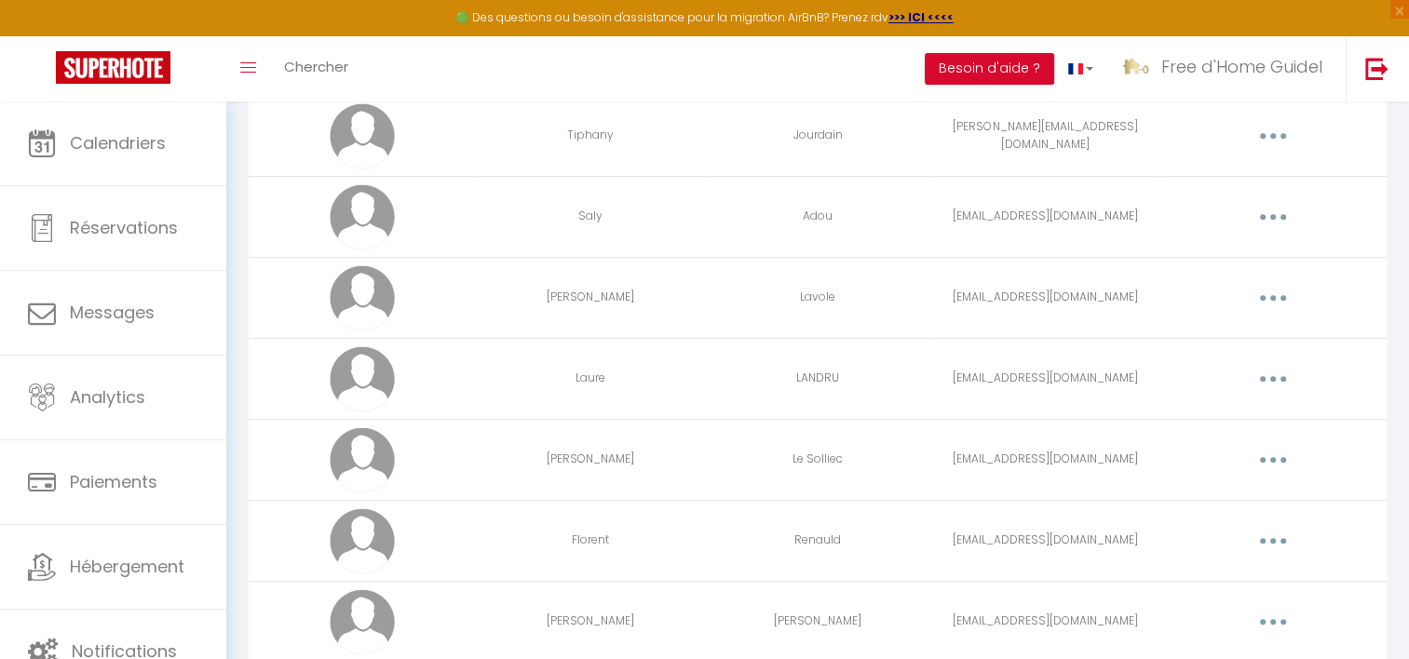
scroll to position [942, 0]
